Goal: Check status: Check status

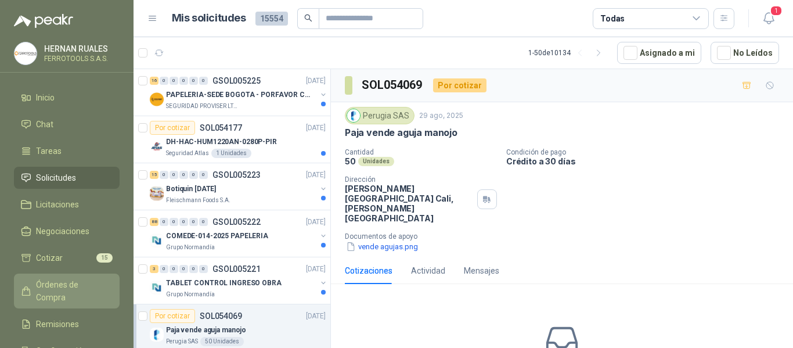
click at [77, 282] on span "Órdenes de Compra" at bounding box center [72, 291] width 73 height 26
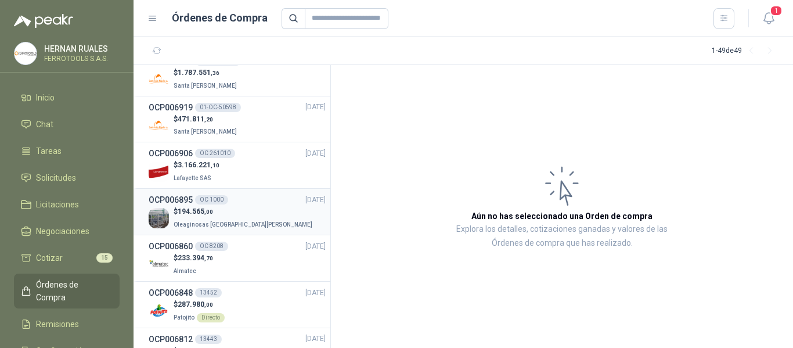
scroll to position [406, 0]
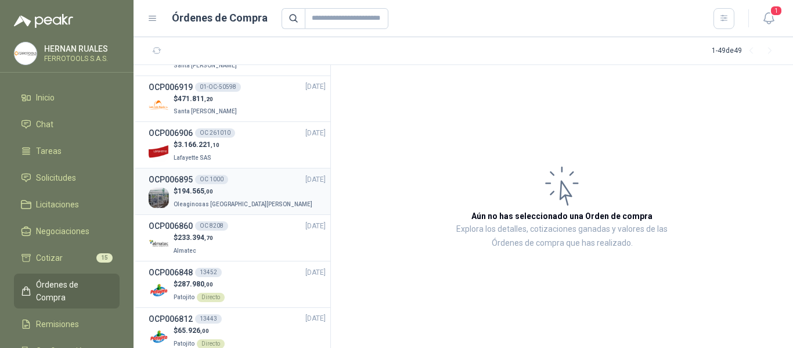
click at [248, 239] on div "$ 233.394 ,70 Almatec" at bounding box center [237, 244] width 177 height 24
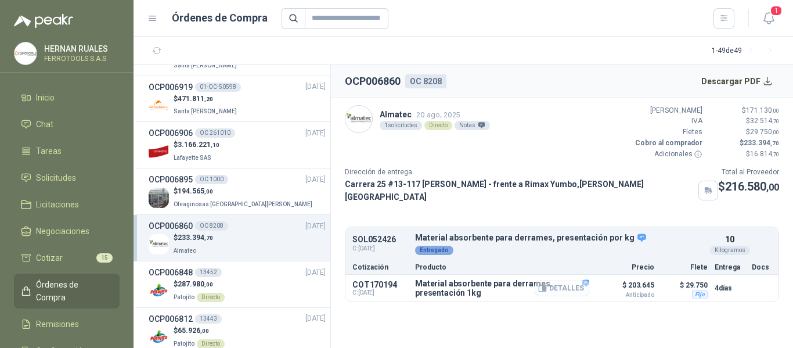
click at [572, 282] on button "Detalles" at bounding box center [561, 288] width 55 height 16
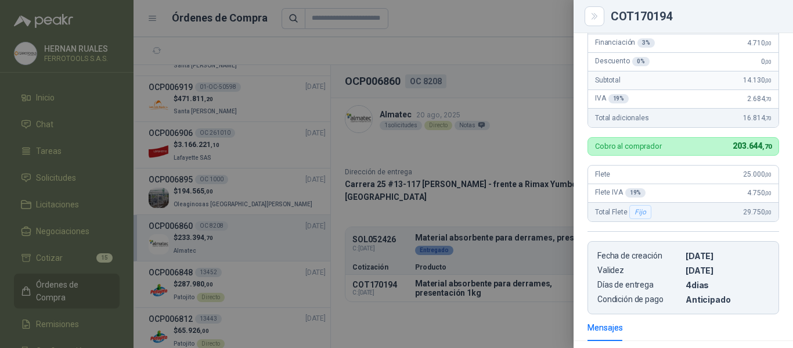
scroll to position [290, 0]
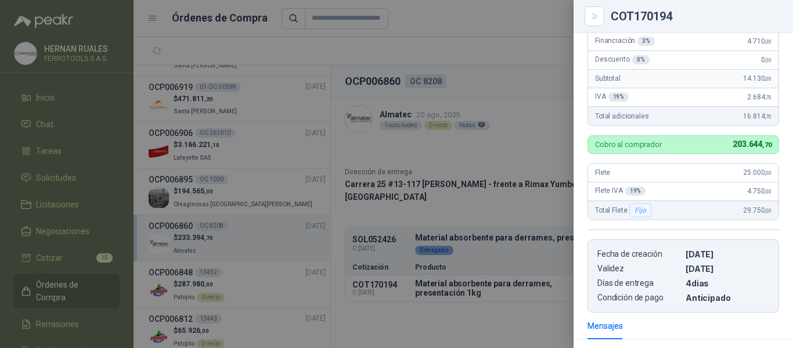
click at [531, 203] on div at bounding box center [396, 174] width 793 height 348
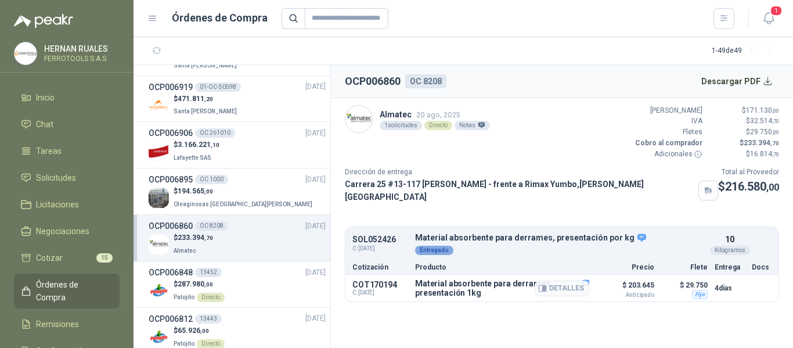
click at [696, 278] on p "$ 29.750" at bounding box center [684, 285] width 46 height 14
click at [775, 21] on icon "button" at bounding box center [768, 18] width 15 height 15
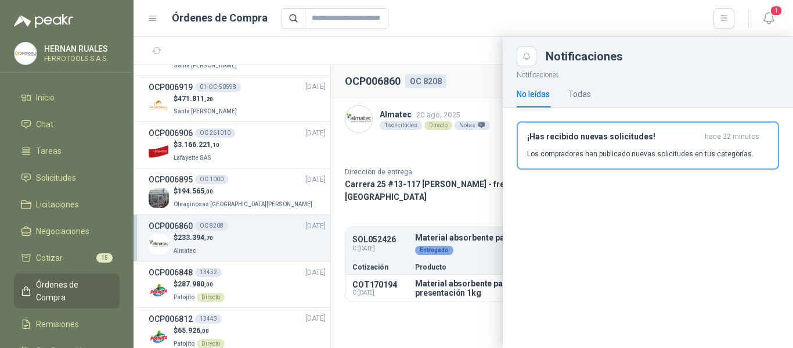
click at [516, 20] on div at bounding box center [507, 18] width 453 height 21
click at [464, 148] on div at bounding box center [462, 192] width 659 height 310
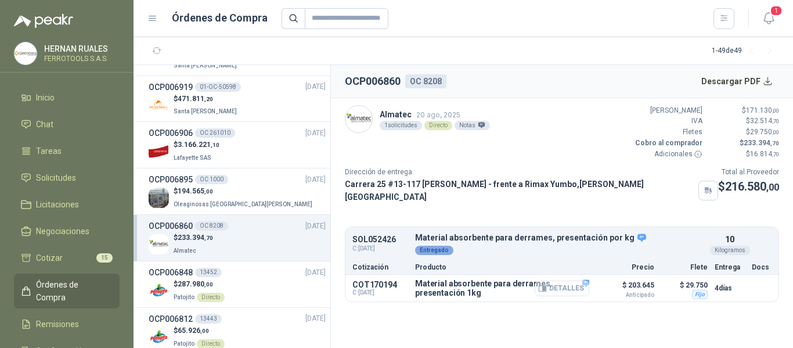
click at [568, 288] on button "Detalles" at bounding box center [561, 288] width 55 height 16
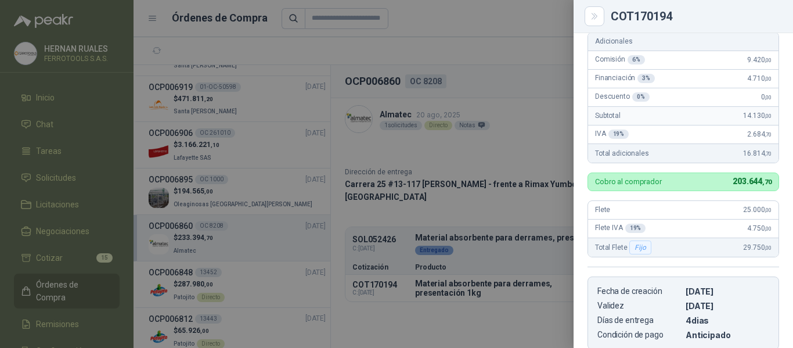
scroll to position [273, 0]
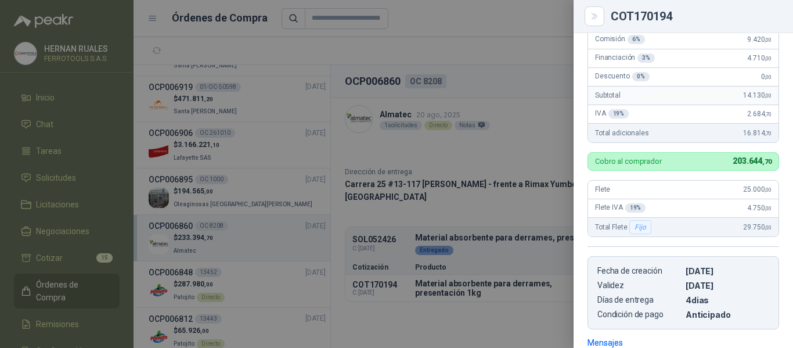
click at [485, 49] on div at bounding box center [396, 174] width 793 height 348
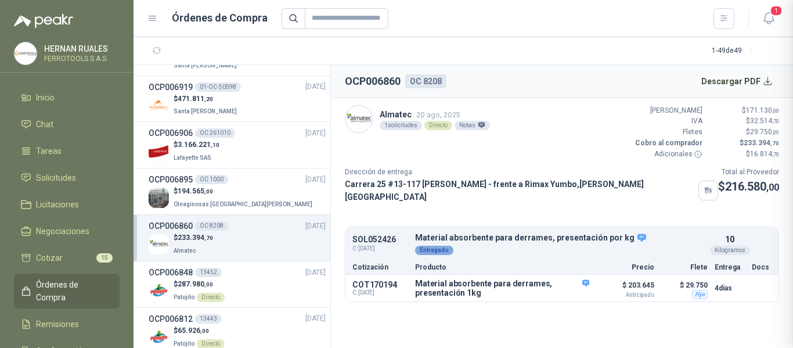
scroll to position [447, 0]
